Goal: Task Accomplishment & Management: Use online tool/utility

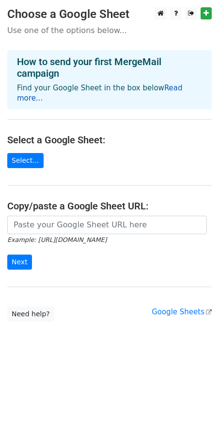
click at [160, 90] on link "Read more..." at bounding box center [100, 92] width 166 height 19
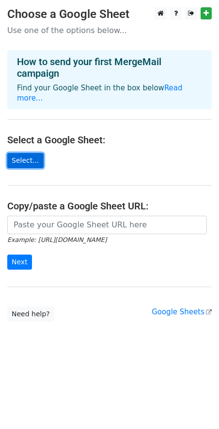
click at [28, 153] on link "Select..." at bounding box center [25, 160] width 36 height 15
click at [38, 153] on link "Select..." at bounding box center [25, 160] width 36 height 15
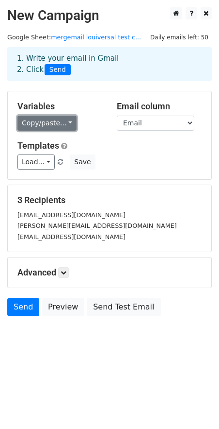
click at [66, 121] on link "Copy/paste..." at bounding box center [46, 123] width 59 height 15
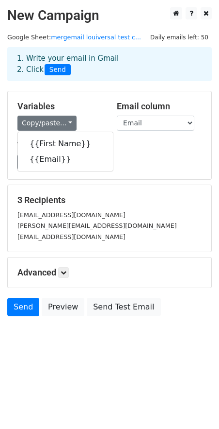
click at [99, 109] on h5 "Variables" at bounding box center [59, 106] width 85 height 11
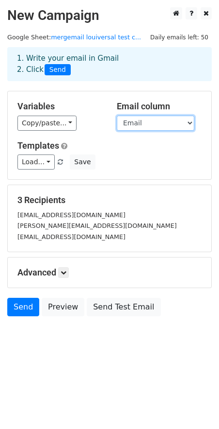
click at [137, 122] on select "First Name Email" at bounding box center [156, 123] width 78 height 15
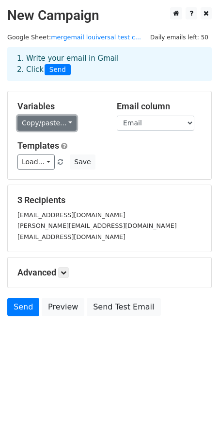
click at [58, 130] on link "Copy/paste..." at bounding box center [46, 123] width 59 height 15
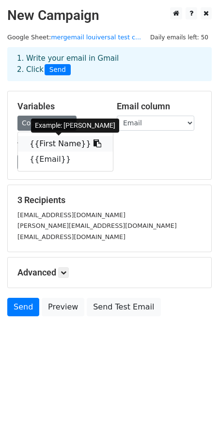
click at [62, 144] on link "{{First Name}}" at bounding box center [65, 144] width 95 height 16
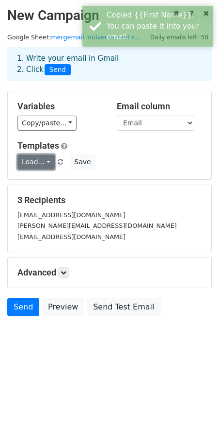
click at [41, 162] on link "Load..." at bounding box center [35, 161] width 37 height 15
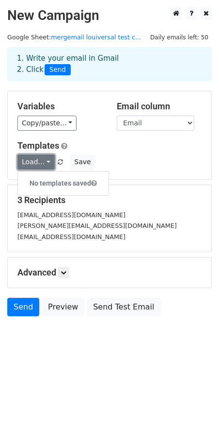
click at [41, 162] on link "Load..." at bounding box center [35, 161] width 37 height 15
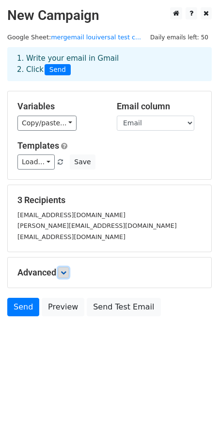
click at [69, 274] on link at bounding box center [63, 272] width 11 height 11
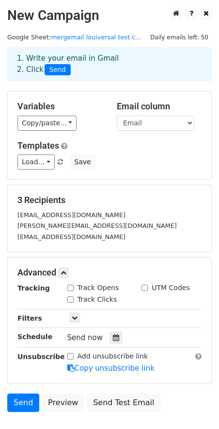
click at [71, 290] on input "Track Opens" at bounding box center [70, 287] width 6 height 6
checkbox input "true"
click at [70, 300] on input "Track Clicks" at bounding box center [70, 299] width 6 height 6
checkbox input "true"
click at [74, 317] on icon at bounding box center [75, 318] width 6 height 6
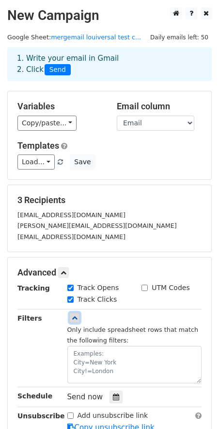
click at [74, 317] on icon at bounding box center [75, 318] width 6 height 6
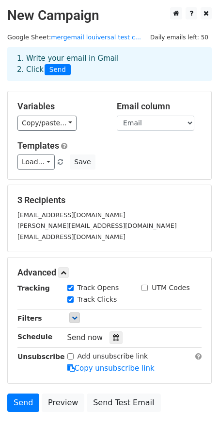
click at [71, 359] on div "Add unsubscribe link" at bounding box center [107, 356] width 81 height 10
click at [70, 356] on input "Add unsubscribe link" at bounding box center [70, 356] width 6 height 6
checkbox input "true"
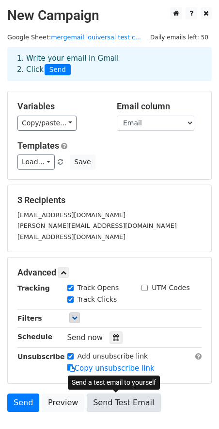
click at [108, 403] on link "Send Test Email" at bounding box center [124, 402] width 74 height 18
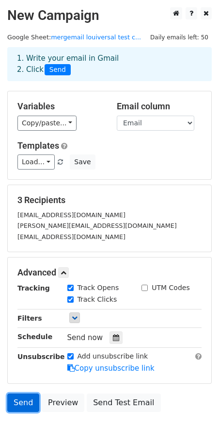
click at [20, 405] on link "Send" at bounding box center [23, 402] width 32 height 18
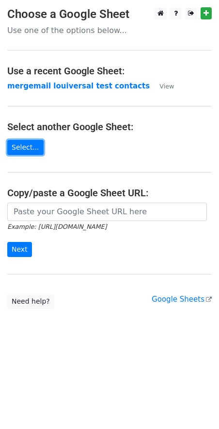
click at [37, 146] on link "Select..." at bounding box center [25, 147] width 36 height 15
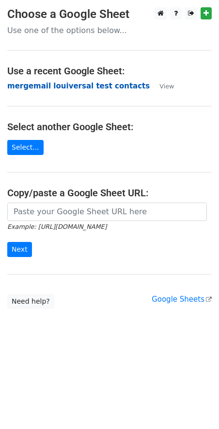
click at [77, 86] on strong "mergemail louiversal test contacts" at bounding box center [78, 86] width 143 height 9
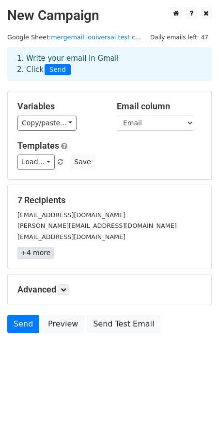
click at [34, 256] on link "+4 more" at bounding box center [35, 253] width 36 height 12
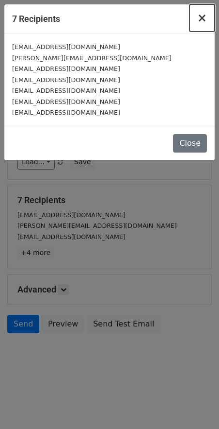
click at [204, 20] on span "×" at bounding box center [203, 18] width 10 height 14
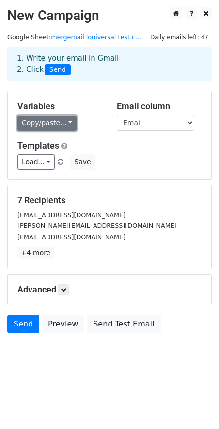
click at [59, 122] on link "Copy/paste..." at bounding box center [46, 123] width 59 height 15
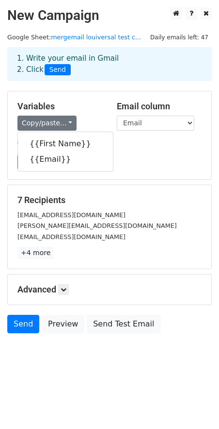
click at [91, 107] on h5 "Variables" at bounding box center [59, 106] width 85 height 11
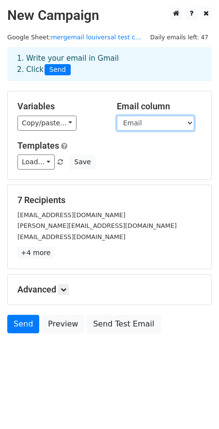
click at [142, 121] on select "First Name Email" at bounding box center [156, 123] width 78 height 15
click at [117, 116] on select "First Name Email" at bounding box center [156, 123] width 78 height 15
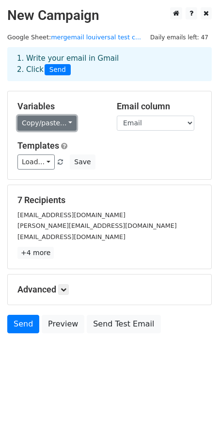
click at [56, 122] on link "Copy/paste..." at bounding box center [46, 123] width 59 height 15
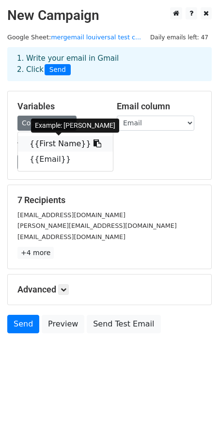
click at [50, 144] on link "{{First Name}}" at bounding box center [65, 144] width 95 height 16
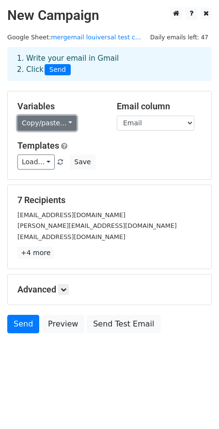
click at [46, 121] on link "Copy/paste..." at bounding box center [46, 123] width 59 height 15
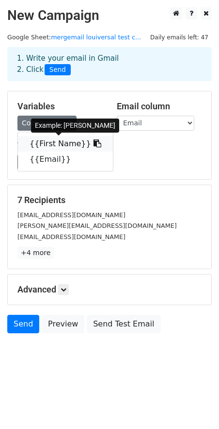
click at [56, 143] on link "{{First Name}}" at bounding box center [65, 144] width 95 height 16
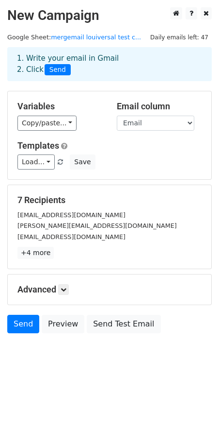
click at [56, 288] on h5 "Advanced" at bounding box center [109, 289] width 184 height 11
click at [63, 289] on icon at bounding box center [64, 289] width 6 height 6
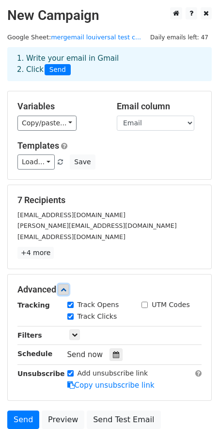
scroll to position [82, 0]
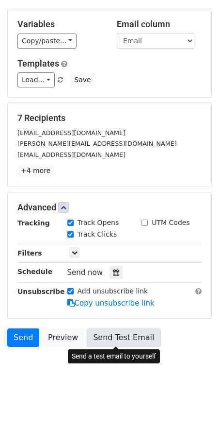
click at [100, 337] on link "Send Test Email" at bounding box center [124, 337] width 74 height 18
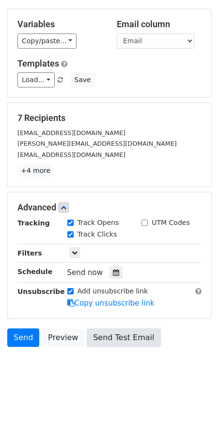
scroll to position [0, 0]
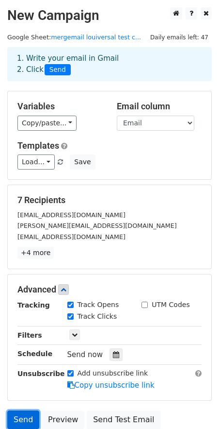
click at [26, 420] on link "Send" at bounding box center [23, 419] width 32 height 18
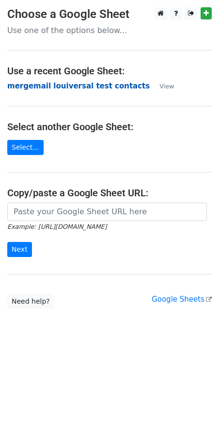
click at [104, 86] on strong "mergemail louiversal test contacts" at bounding box center [78, 86] width 143 height 9
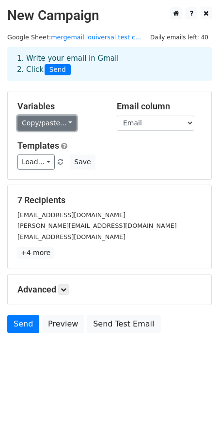
click at [55, 122] on link "Copy/paste..." at bounding box center [46, 123] width 59 height 15
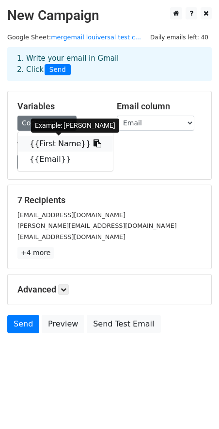
click at [45, 148] on link "{{First Name}}" at bounding box center [65, 144] width 95 height 16
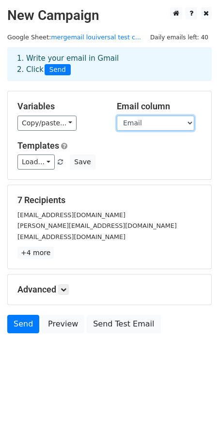
click at [145, 119] on select "First Name Email" at bounding box center [156, 123] width 78 height 15
click at [117, 116] on select "First Name Email" at bounding box center [156, 123] width 78 height 15
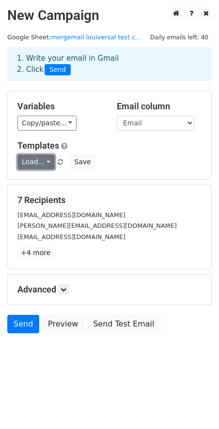
click at [46, 162] on link "Load..." at bounding box center [35, 161] width 37 height 15
click at [63, 289] on icon at bounding box center [64, 289] width 6 height 6
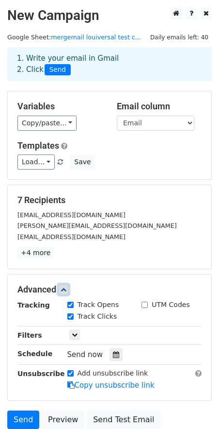
click at [63, 289] on icon at bounding box center [64, 289] width 6 height 6
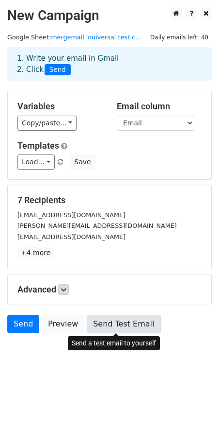
click at [114, 329] on link "Send Test Email" at bounding box center [124, 324] width 74 height 18
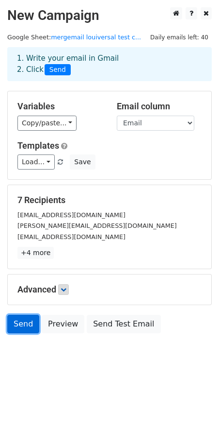
click at [27, 324] on link "Send" at bounding box center [23, 324] width 32 height 18
